Goal: Task Accomplishment & Management: Manage account settings

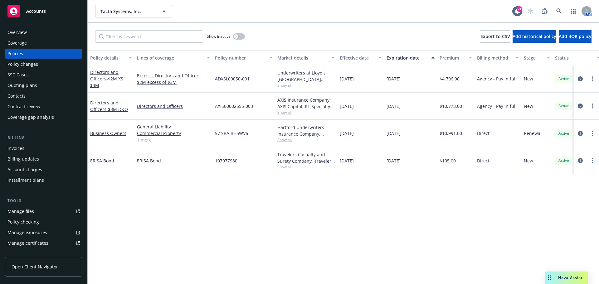
click at [27, 86] on div "Quoting plans" at bounding box center [22, 86] width 30 height 10
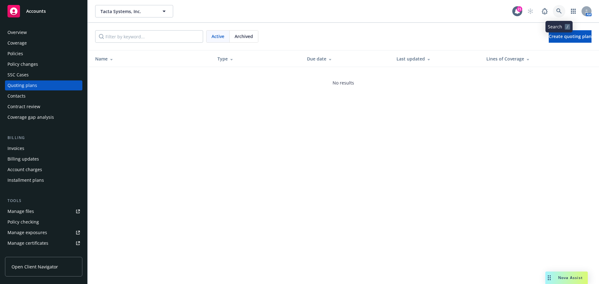
click at [561, 10] on icon at bounding box center [559, 11] width 6 height 6
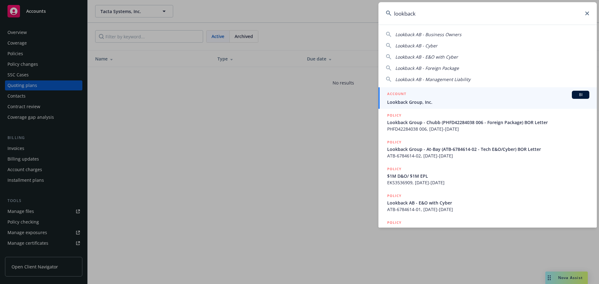
type input "lookback"
click at [408, 98] on div "ACCOUNT BI" at bounding box center [488, 95] width 202 height 8
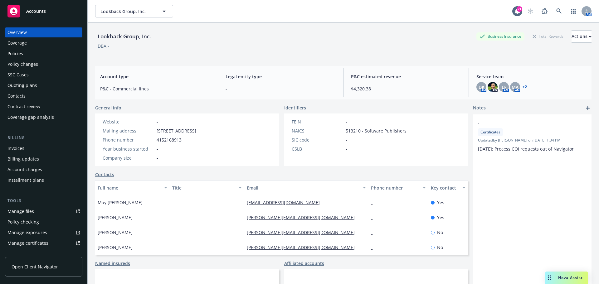
click at [20, 86] on div "Quoting plans" at bounding box center [22, 86] width 30 height 10
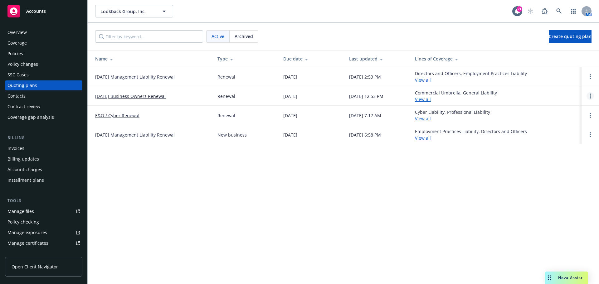
click at [589, 96] on link "Open options" at bounding box center [590, 95] width 7 height 7
click at [563, 88] on link "Archive" at bounding box center [558, 91] width 55 height 12
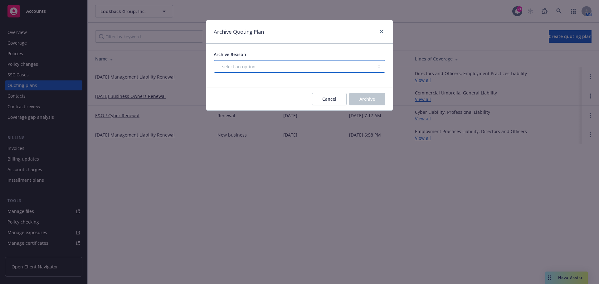
click at [257, 65] on select "-- select an option -- All policies in this renewal plan are auto-renewed Creat…" at bounding box center [300, 66] width 172 height 12
click at [214, 60] on select "-- select an option -- All policies in this renewal plan are auto-renewed Creat…" at bounding box center [300, 66] width 172 height 12
drag, startPoint x: 370, startPoint y: 98, endPoint x: 345, endPoint y: 99, distance: 24.0
click at [369, 99] on span "Archive" at bounding box center [368, 99] width 16 height 6
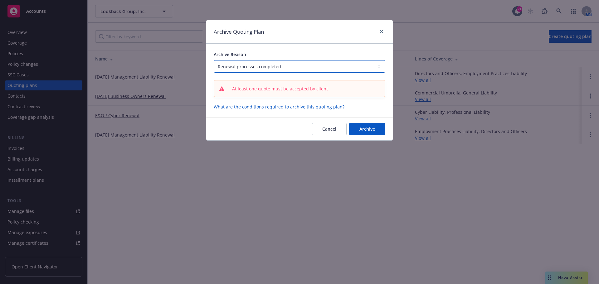
click at [274, 63] on select "-- select an option -- All policies in this renewal plan are auto-renewed Creat…" at bounding box center [300, 66] width 172 height 12
select select "ARCHIVED_RENEWAL_POLICY_AUTO_RENEWED"
click at [214, 60] on select "-- select an option -- All policies in this renewal plan are auto-renewed Creat…" at bounding box center [300, 66] width 172 height 12
click at [373, 130] on span "Archive" at bounding box center [368, 129] width 16 height 6
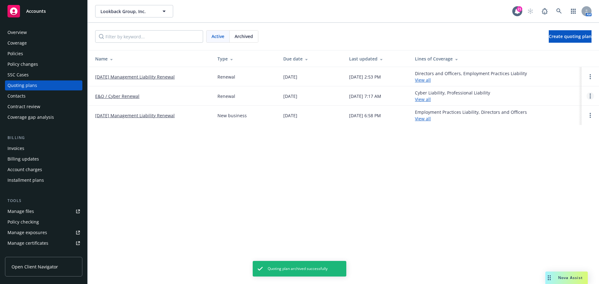
click at [590, 95] on link "Open options" at bounding box center [590, 95] width 7 height 7
click at [550, 97] on link "Archive" at bounding box center [558, 91] width 55 height 12
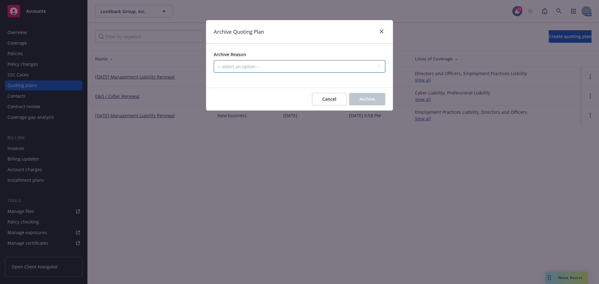
click at [229, 67] on select "-- select an option -- All policies in this renewal plan are auto-renewed Creat…" at bounding box center [300, 66] width 172 height 12
select select "ARCHIVED_RENEWAL_COMPLETED"
click at [214, 60] on select "-- select an option -- All policies in this renewal plan are auto-renewed Creat…" at bounding box center [300, 66] width 172 height 12
click at [375, 98] on span "Archive" at bounding box center [368, 99] width 16 height 6
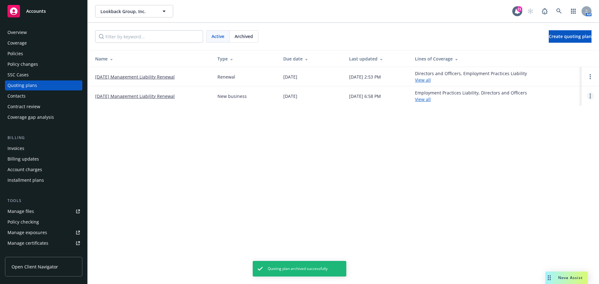
click at [590, 95] on icon "Open options" at bounding box center [590, 96] width 1 height 5
click at [546, 88] on span "Archive" at bounding box center [546, 91] width 31 height 6
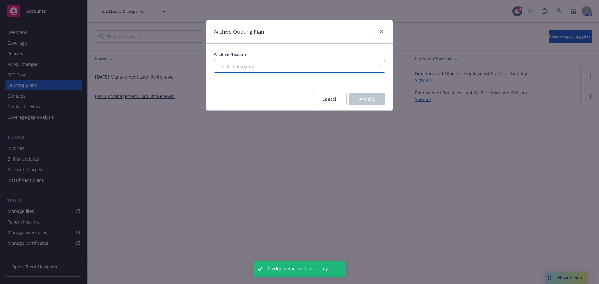
click at [273, 67] on select "-- select an option -- Created by error Duplicate New business opportunity lost…" at bounding box center [300, 66] width 172 height 12
click at [142, 149] on div "Archive Quoting Plan Archive Reason -- select an option -- Created by error Dup…" at bounding box center [299, 142] width 599 height 284
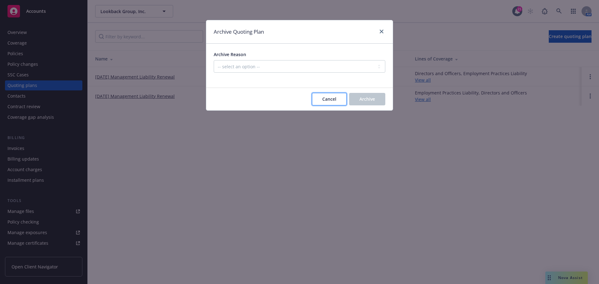
click at [331, 101] on span "Cancel" at bounding box center [329, 99] width 14 height 6
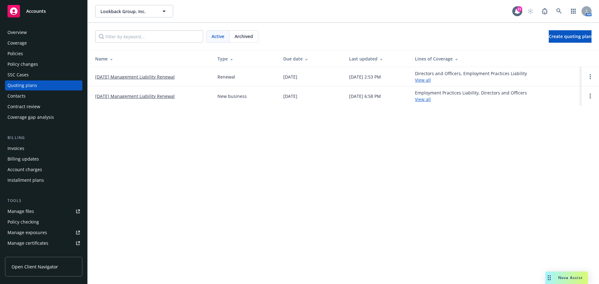
click at [15, 72] on div "SSC Cases" at bounding box center [17, 75] width 21 height 10
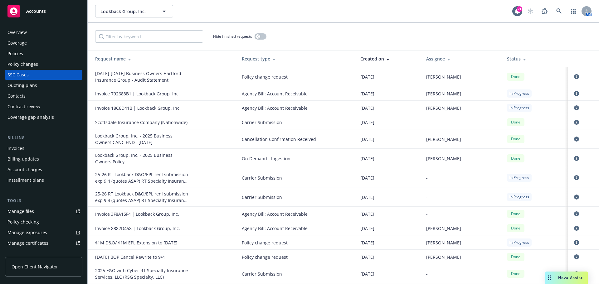
click at [523, 57] on icon at bounding box center [524, 58] width 3 height 5
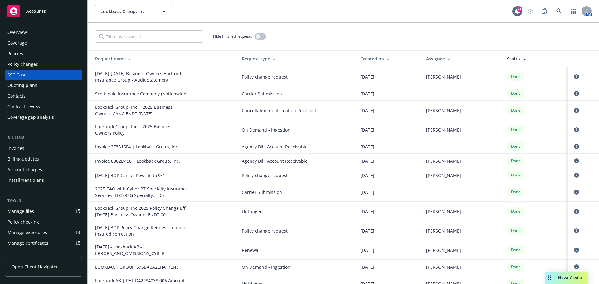
click at [521, 57] on div at bounding box center [524, 58] width 6 height 5
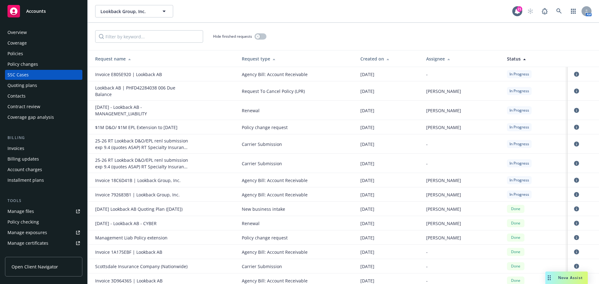
click at [17, 50] on div "Policies" at bounding box center [15, 54] width 16 height 10
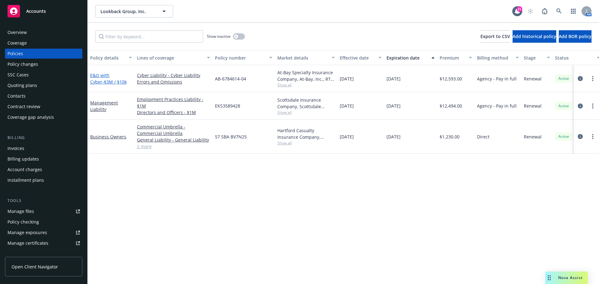
click at [103, 77] on link "E&O with Cyber - $3M / $10k" at bounding box center [108, 78] width 37 height 12
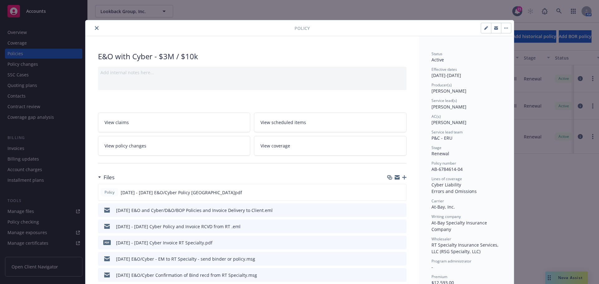
drag, startPoint x: 92, startPoint y: 27, endPoint x: 172, endPoint y: 60, distance: 86.4
click at [93, 27] on button "close" at bounding box center [96, 27] width 7 height 7
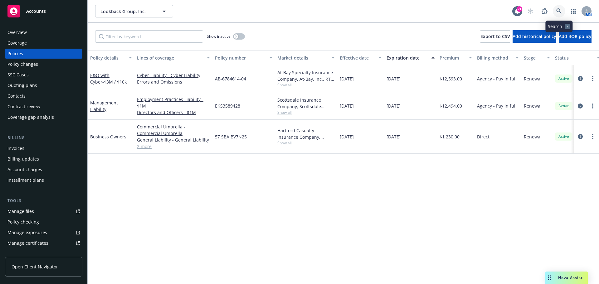
click at [558, 10] on icon at bounding box center [559, 11] width 6 height 6
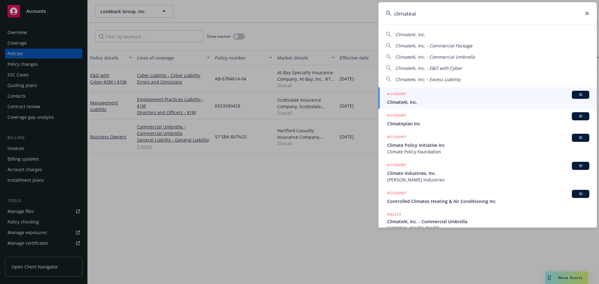
type input "climateai"
click at [394, 99] on span "ClimateAi, Inc." at bounding box center [488, 102] width 202 height 7
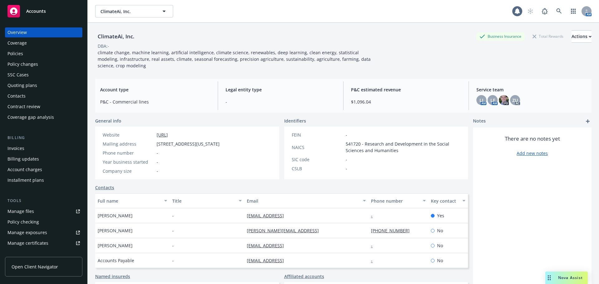
click at [23, 54] on div "Policies" at bounding box center [43, 54] width 72 height 10
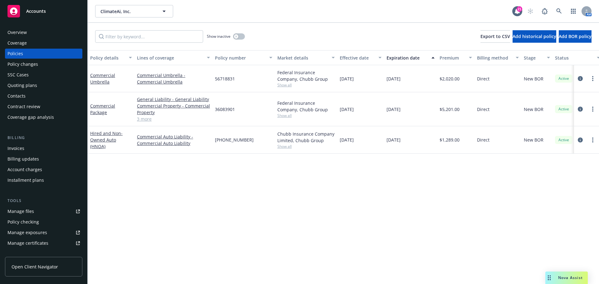
click at [32, 83] on div "Quoting plans" at bounding box center [22, 86] width 30 height 10
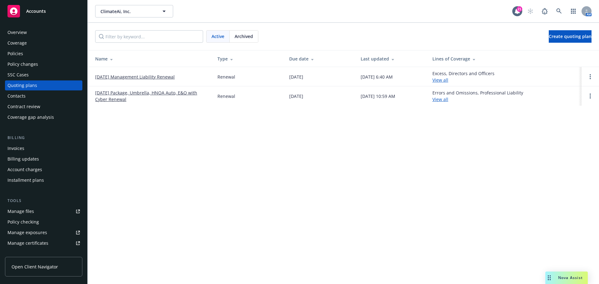
click at [135, 93] on link "[DATE] Package, Umbrella, HNOA Auto, E&O with Cyber Renewal" at bounding box center [151, 96] width 112 height 13
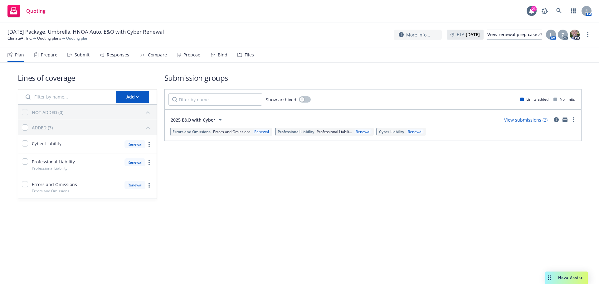
click at [220, 57] on div "Bind" at bounding box center [223, 54] width 10 height 5
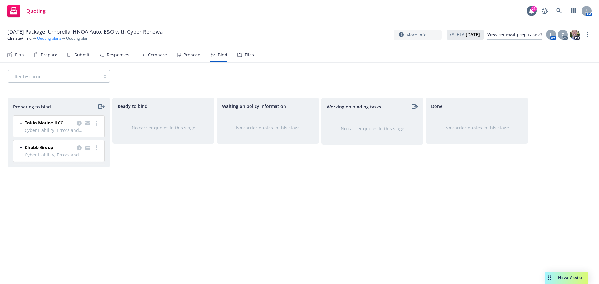
click at [45, 39] on link "Quoting plans" at bounding box center [49, 39] width 24 height 6
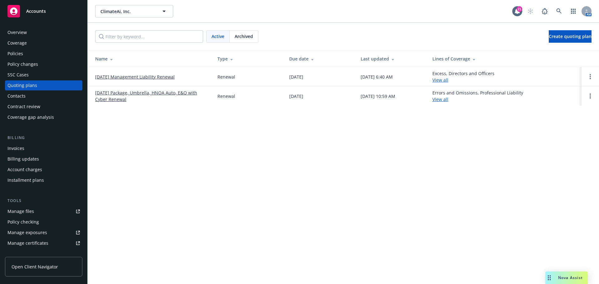
click at [128, 92] on link "[DATE] Package, Umbrella, HNOA Auto, E&O with Cyber Renewal" at bounding box center [151, 96] width 112 height 13
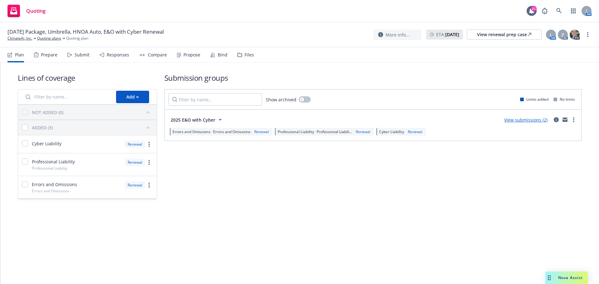
click at [215, 55] on div "Bind" at bounding box center [218, 54] width 17 height 15
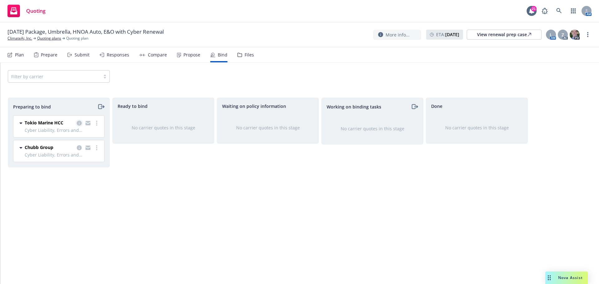
click at [79, 123] on icon "copy logging email" at bounding box center [79, 123] width 5 height 5
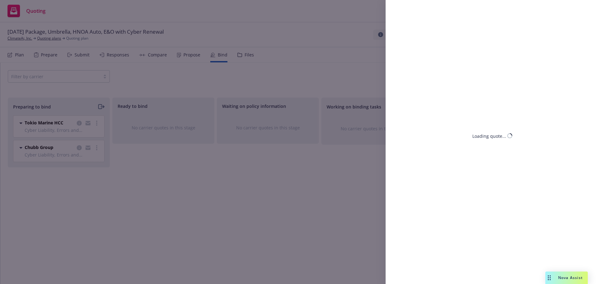
select select "CA"
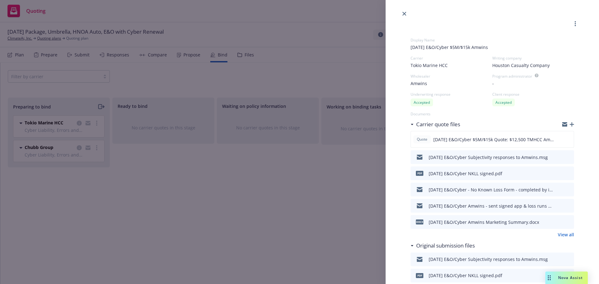
click at [565, 205] on icon "preview file" at bounding box center [568, 205] width 6 height 4
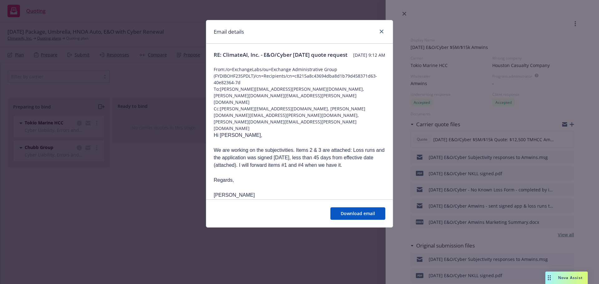
scroll to position [125, 0]
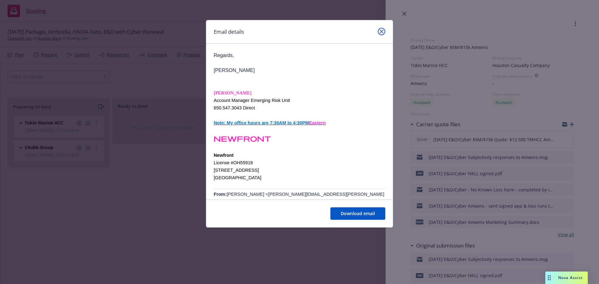
click at [381, 29] on link "close" at bounding box center [381, 31] width 7 height 7
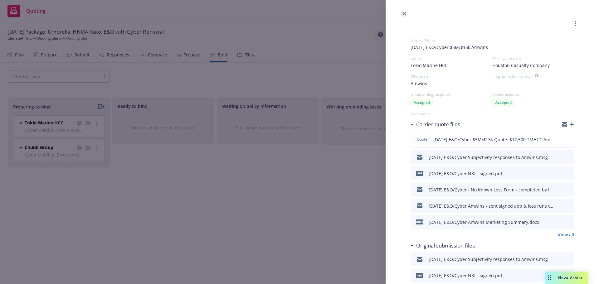
click at [404, 14] on icon "close" at bounding box center [405, 14] width 4 height 4
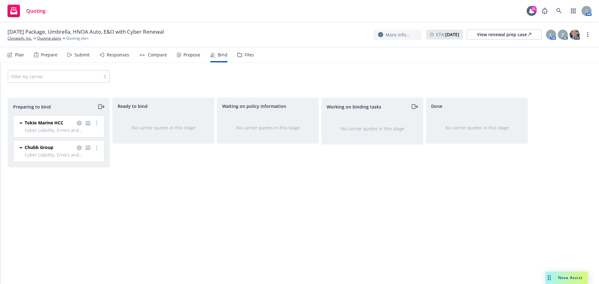
click at [246, 55] on div "Files" at bounding box center [249, 54] width 9 height 5
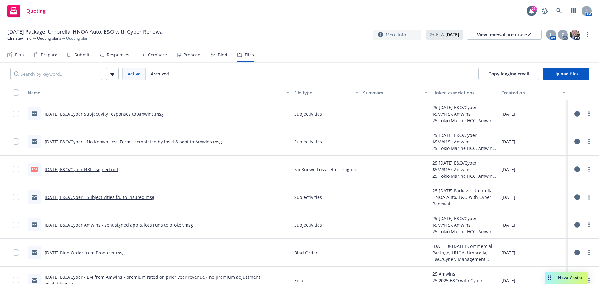
click at [121, 113] on link "9/14/2025 E&O/Cyber Subjectivity responses to Amwins.msg" at bounding box center [104, 114] width 119 height 6
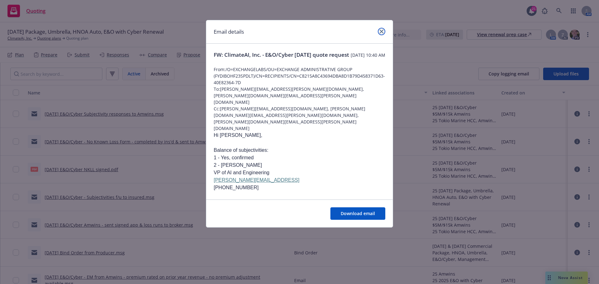
click at [380, 29] on link "close" at bounding box center [381, 31] width 7 height 7
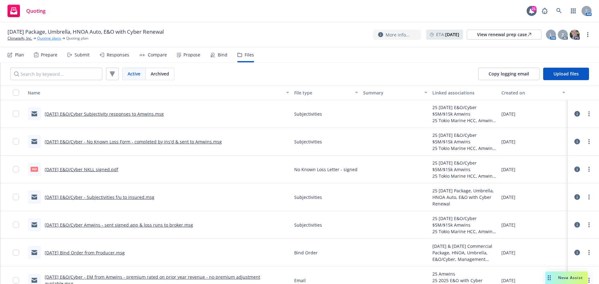
click at [48, 39] on link "Quoting plans" at bounding box center [49, 39] width 24 height 6
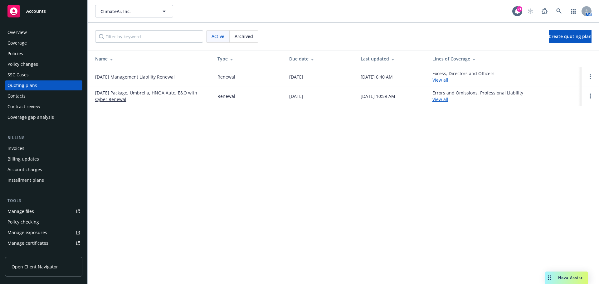
click at [20, 55] on div "Policies" at bounding box center [15, 54] width 16 height 10
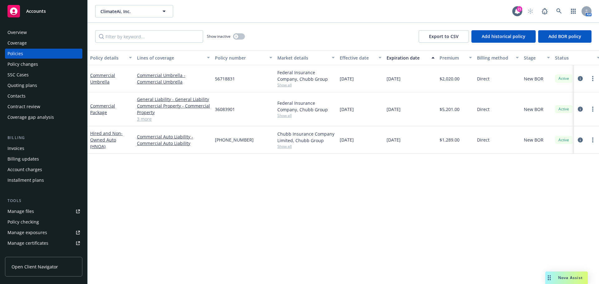
click at [27, 86] on div "Quoting plans" at bounding box center [22, 86] width 30 height 10
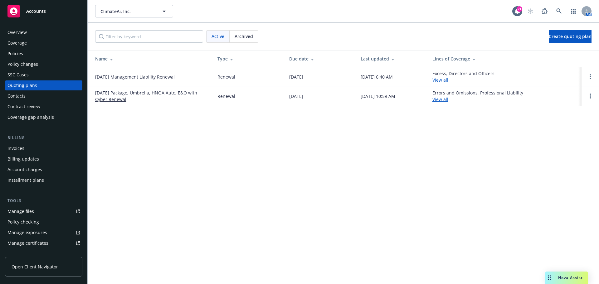
click at [115, 76] on link "[DATE] Management Liability Renewal" at bounding box center [135, 77] width 80 height 7
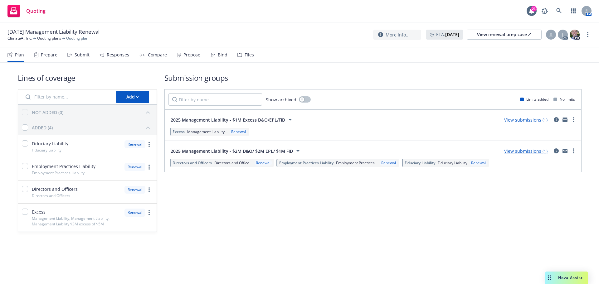
click at [80, 55] on div "Submit" at bounding box center [82, 54] width 15 height 5
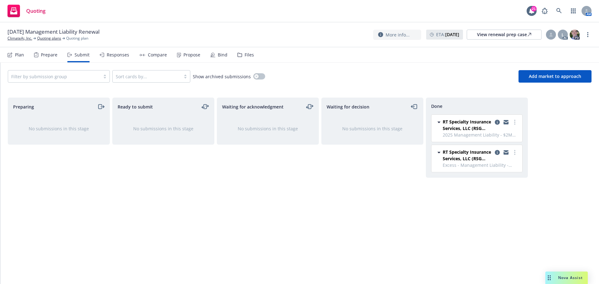
click at [220, 55] on div "Bind" at bounding box center [223, 54] width 10 height 5
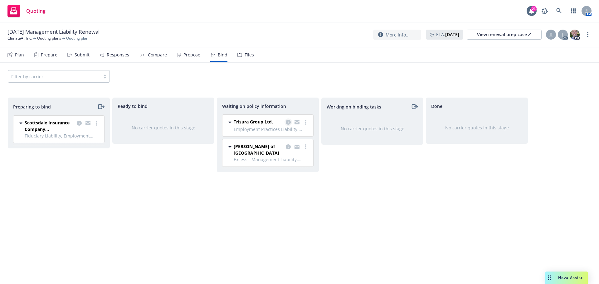
click at [289, 122] on icon "copy logging email" at bounding box center [288, 122] width 5 height 5
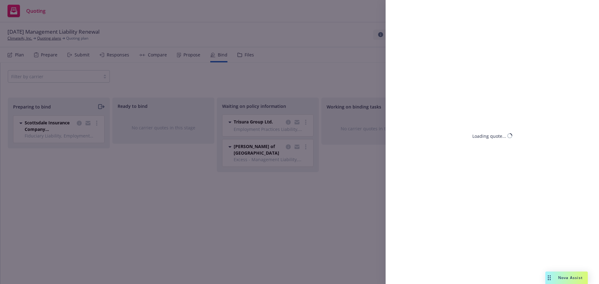
select select "CA"
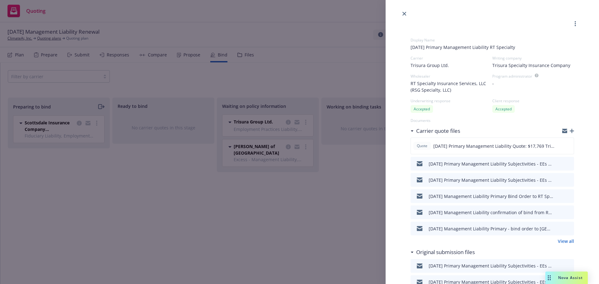
click at [565, 163] on icon "preview file" at bounding box center [568, 164] width 6 height 4
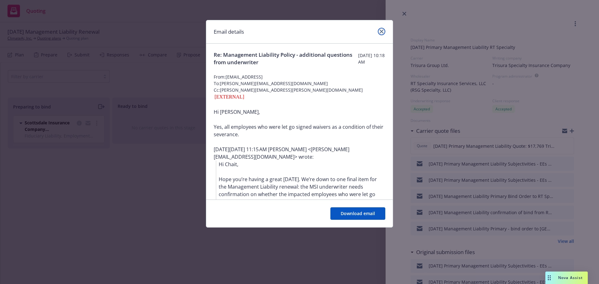
click at [380, 31] on icon "close" at bounding box center [382, 32] width 4 height 4
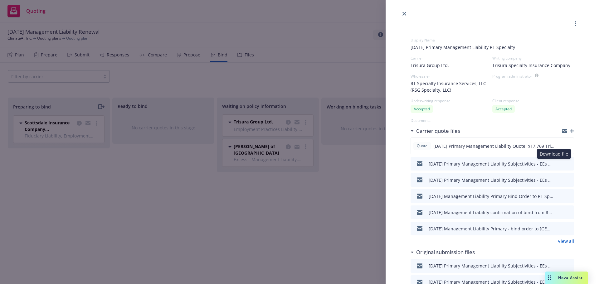
click at [556, 164] on icon "download file" at bounding box center [558, 163] width 5 height 5
click at [556, 178] on icon "download file" at bounding box center [558, 179] width 5 height 5
click at [405, 13] on icon "close" at bounding box center [405, 14] width 4 height 4
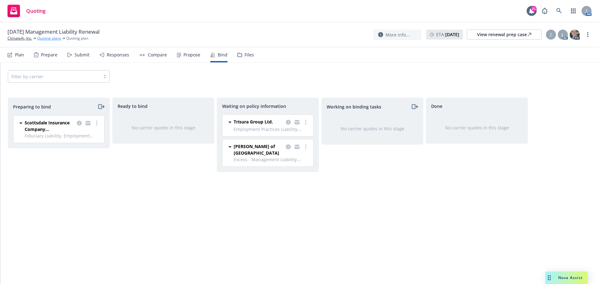
click at [48, 37] on link "Quoting plans" at bounding box center [49, 39] width 24 height 6
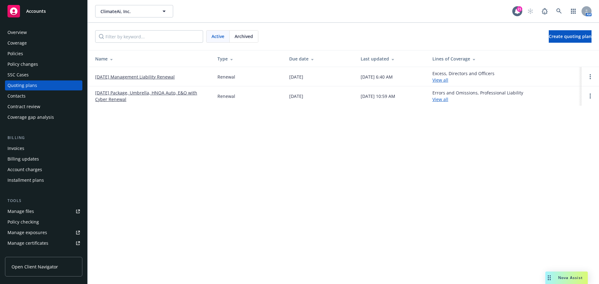
click at [29, 53] on div "Policies" at bounding box center [43, 54] width 72 height 10
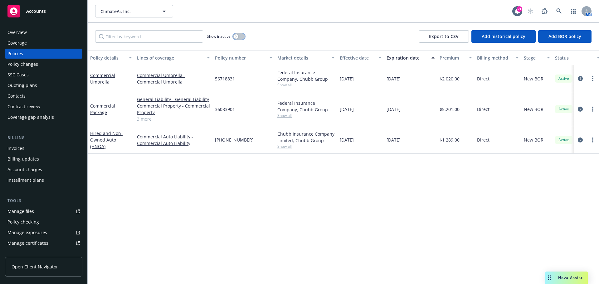
click at [237, 34] on button "button" at bounding box center [239, 36] width 12 height 6
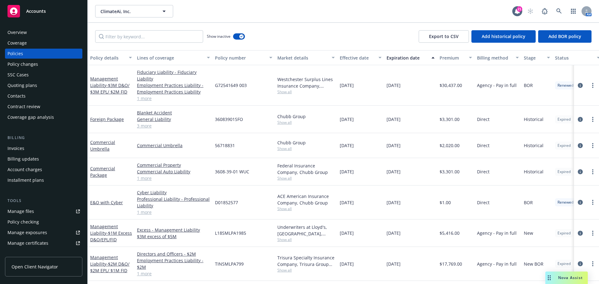
click at [396, 58] on div "Expiration date" at bounding box center [407, 58] width 41 height 7
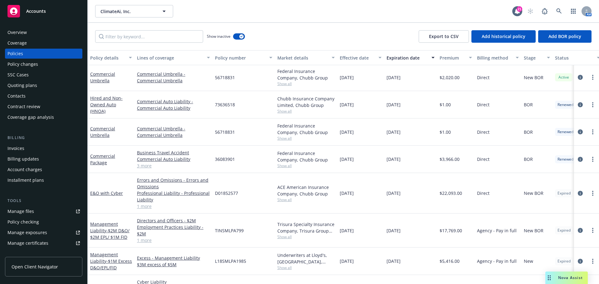
scroll to position [62, 0]
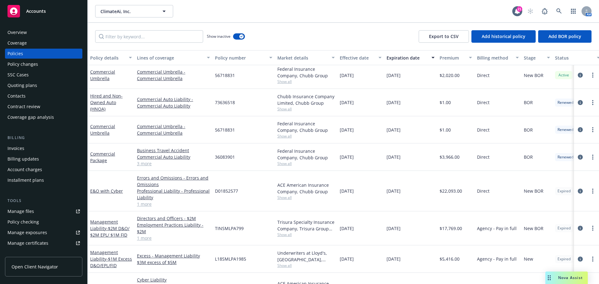
click at [19, 85] on div "Quoting plans" at bounding box center [22, 86] width 30 height 10
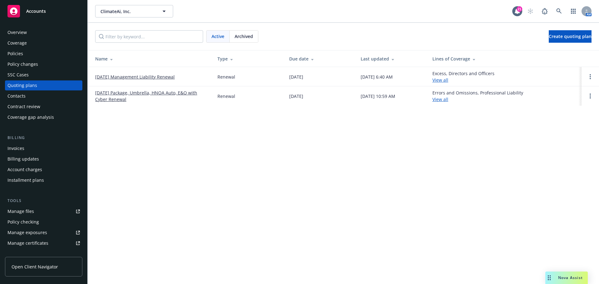
click at [132, 76] on link "[DATE] Management Liability Renewal" at bounding box center [135, 77] width 80 height 7
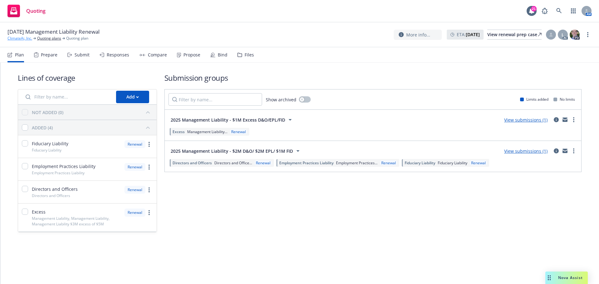
click at [20, 37] on link "ClimateAi, Inc." at bounding box center [19, 39] width 25 height 6
